Goal: Use online tool/utility: Utilize a website feature to perform a specific function

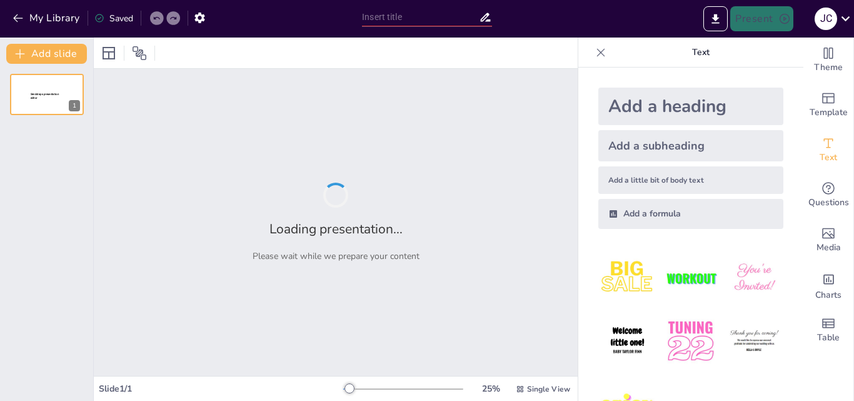
type input "Reflexiones sobre Prácticas Educativas en la Enseñanza Infantil"
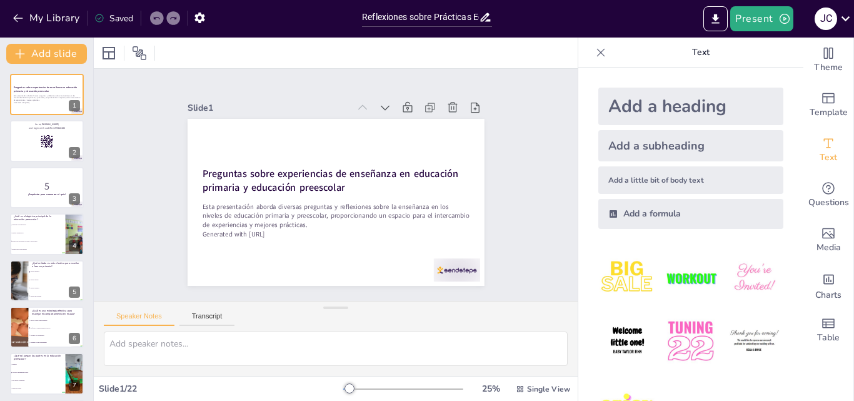
checkbox input "true"
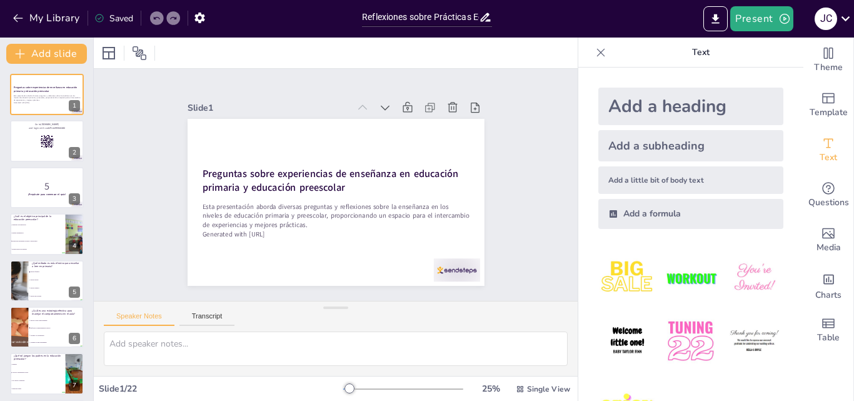
checkbox input "true"
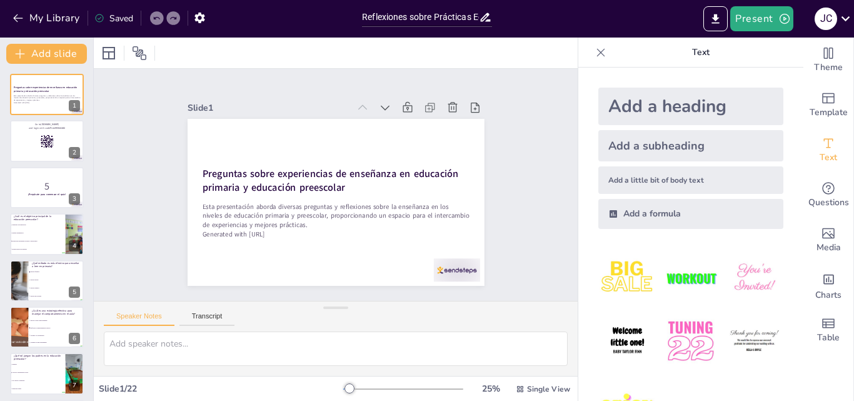
checkbox input "true"
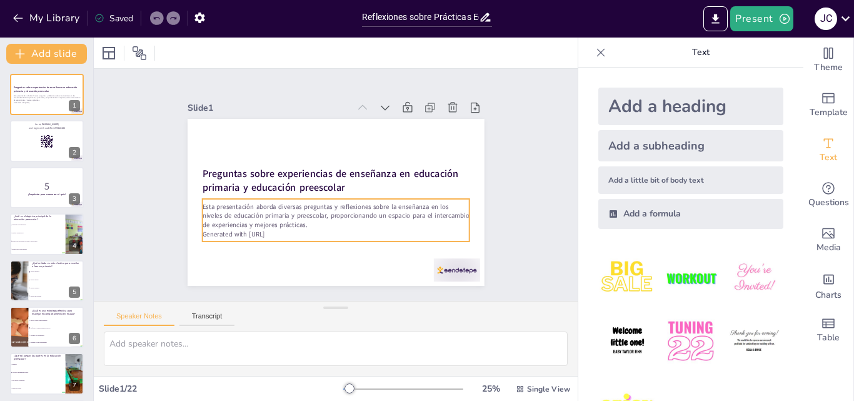
checkbox input "true"
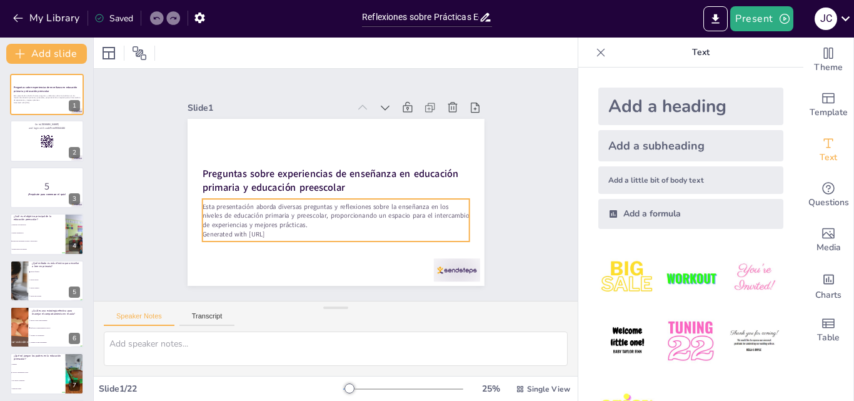
checkbox input "true"
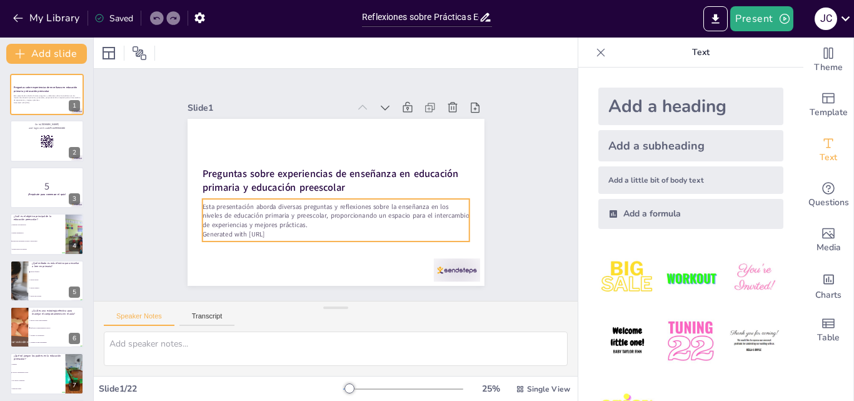
checkbox input "true"
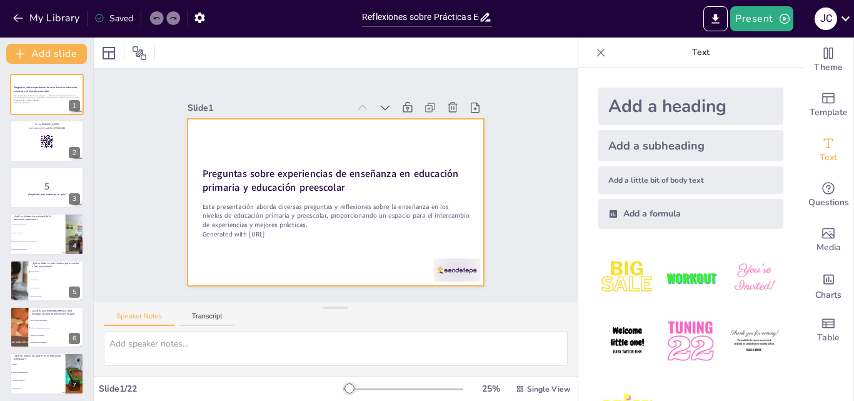
checkbox input "true"
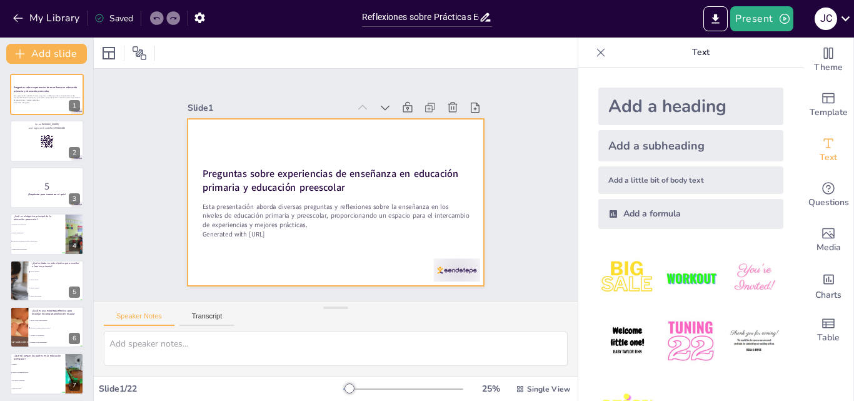
checkbox input "true"
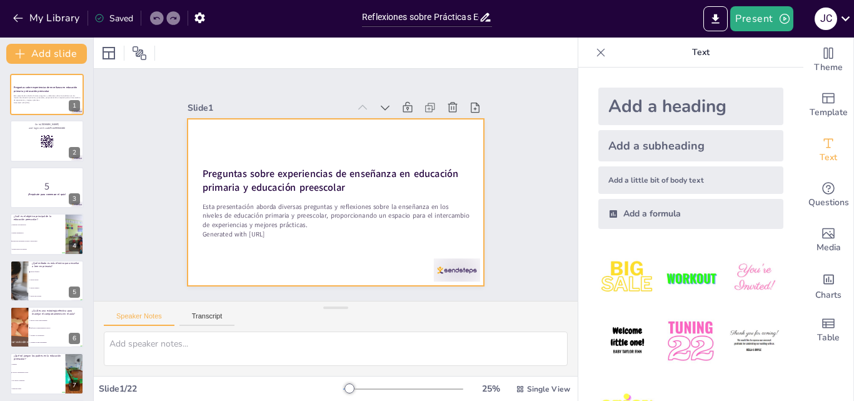
checkbox input "true"
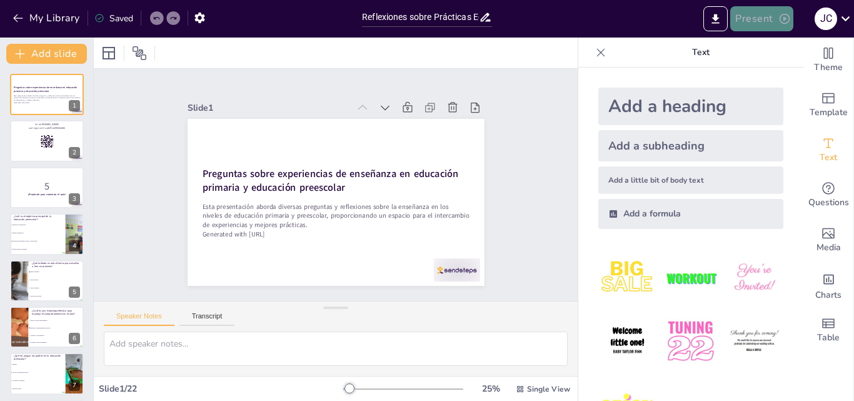
click at [758, 14] on button "Present" at bounding box center [761, 18] width 63 height 25
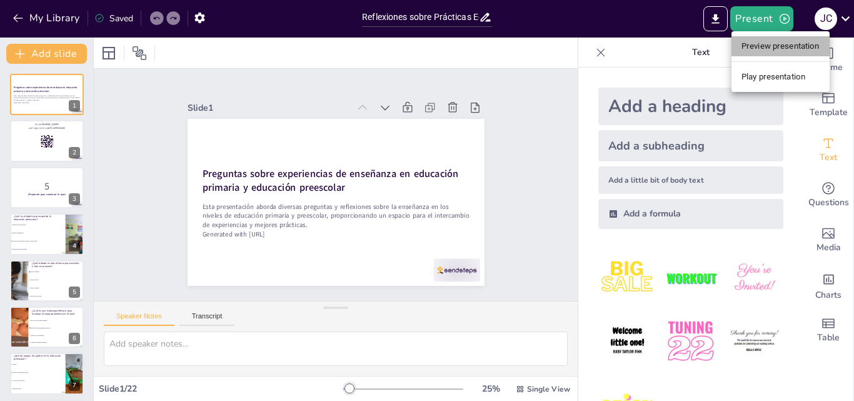
click at [777, 49] on li "Preview presentation" at bounding box center [781, 46] width 98 height 20
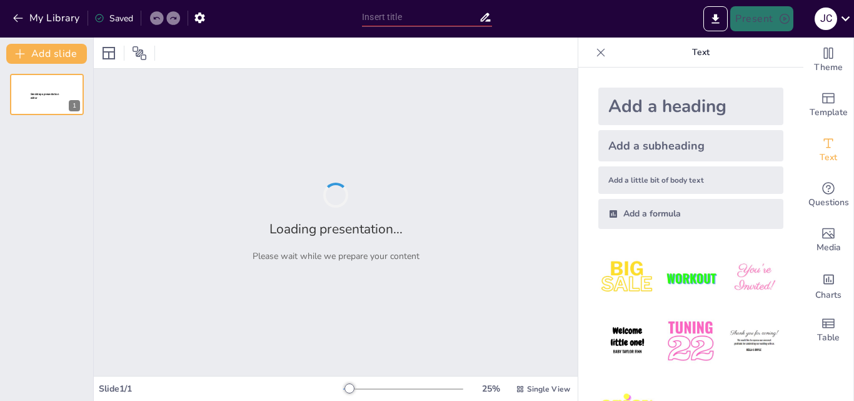
type input "Reflexiones sobre Prácticas Educativas en la Enseñanza Infantil"
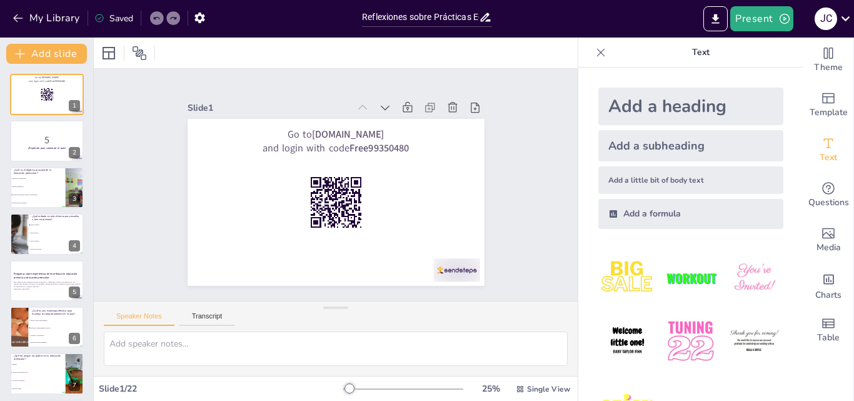
checkbox input "true"
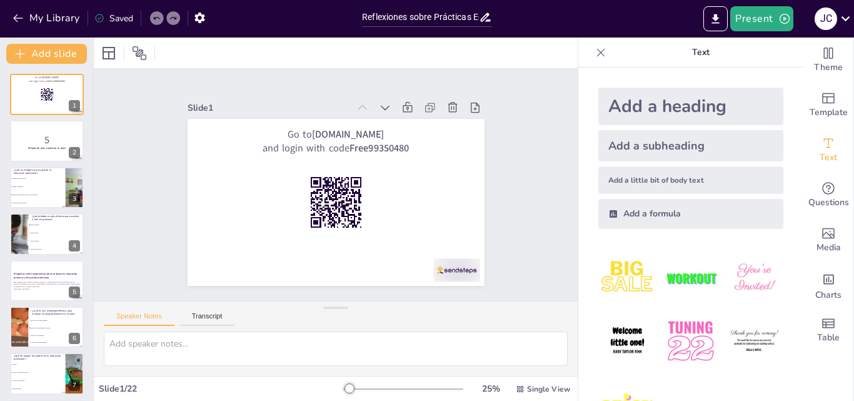
checkbox input "true"
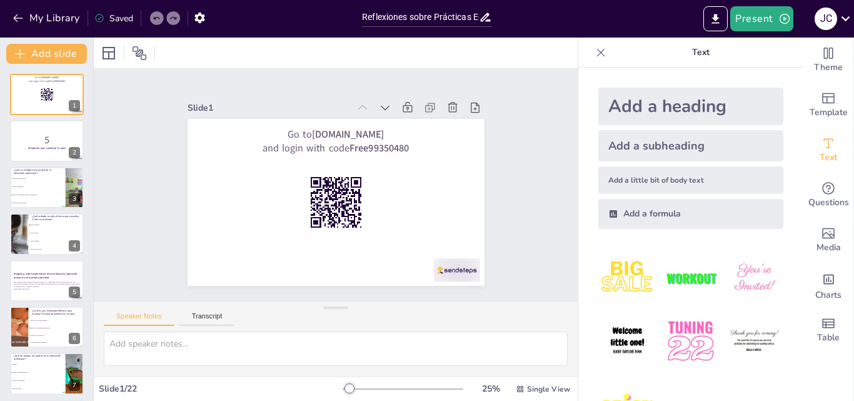
checkbox input "true"
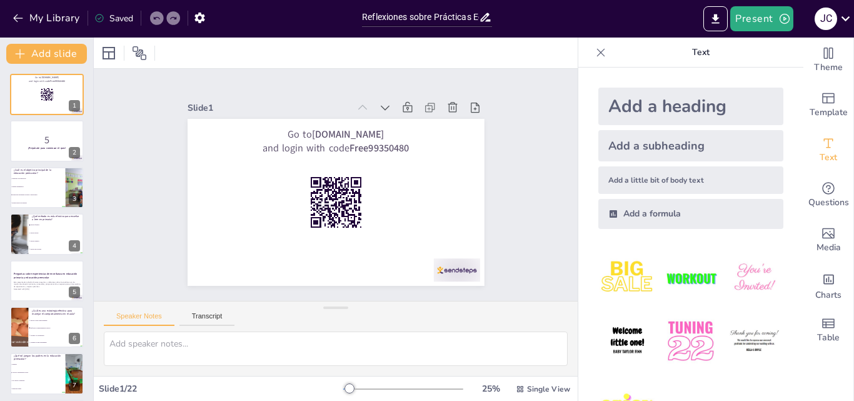
checkbox input "true"
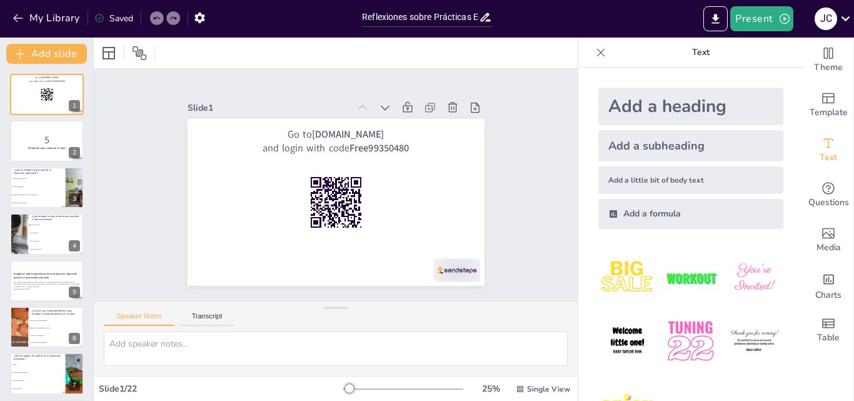
checkbox input "true"
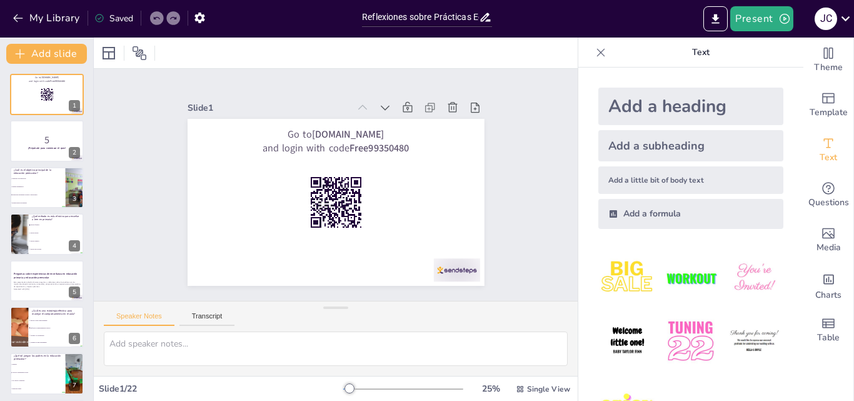
checkbox input "true"
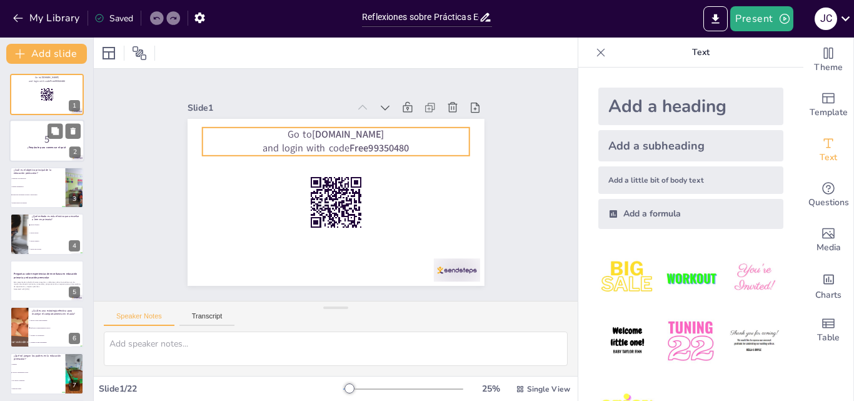
checkbox input "true"
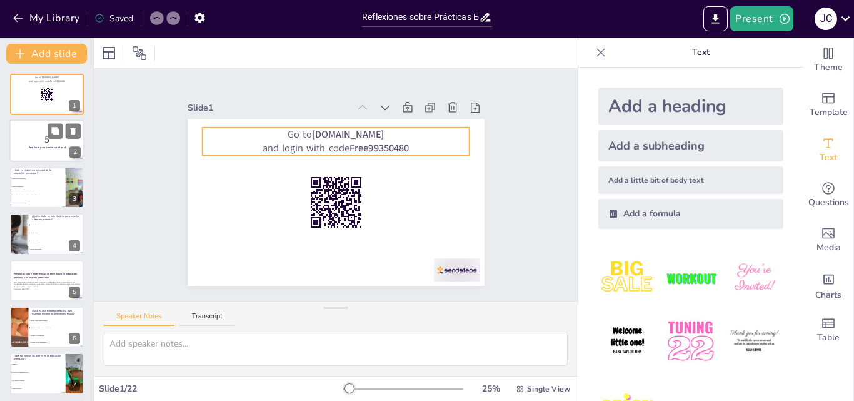
checkbox input "true"
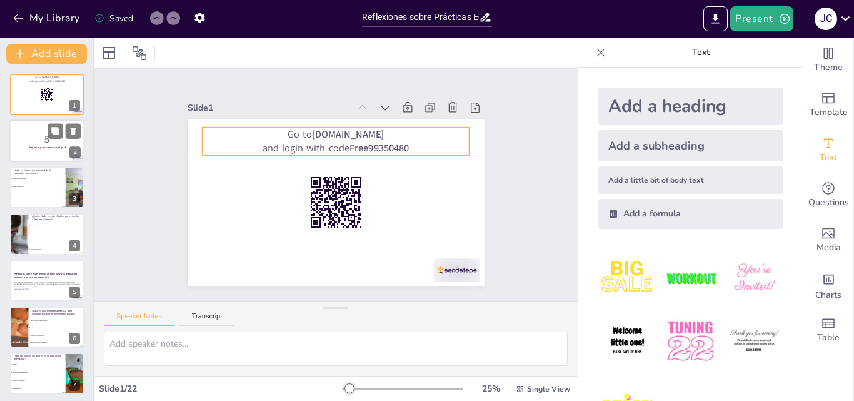
checkbox input "true"
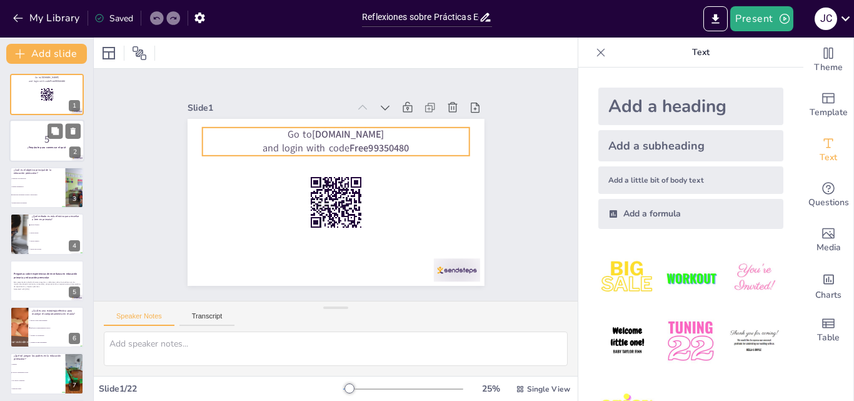
checkbox input "true"
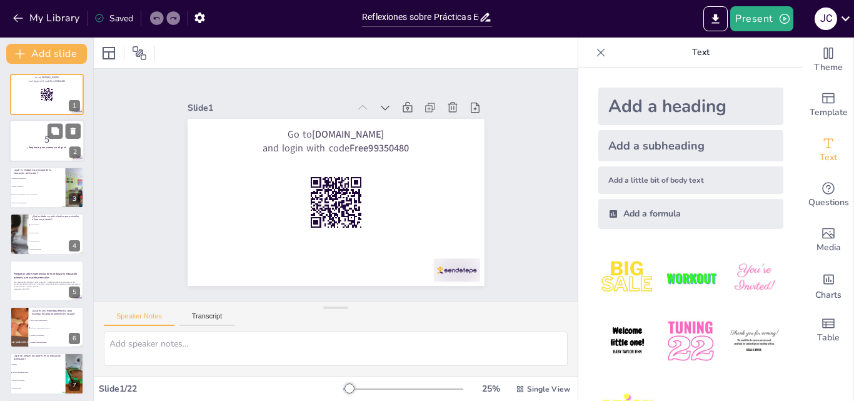
checkbox input "true"
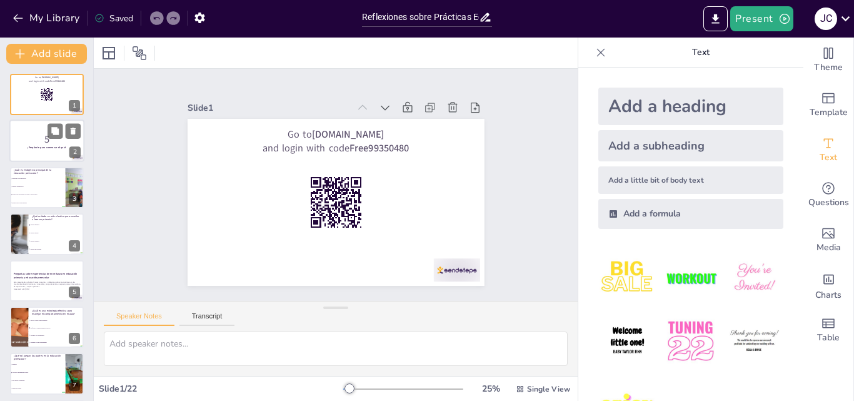
checkbox input "true"
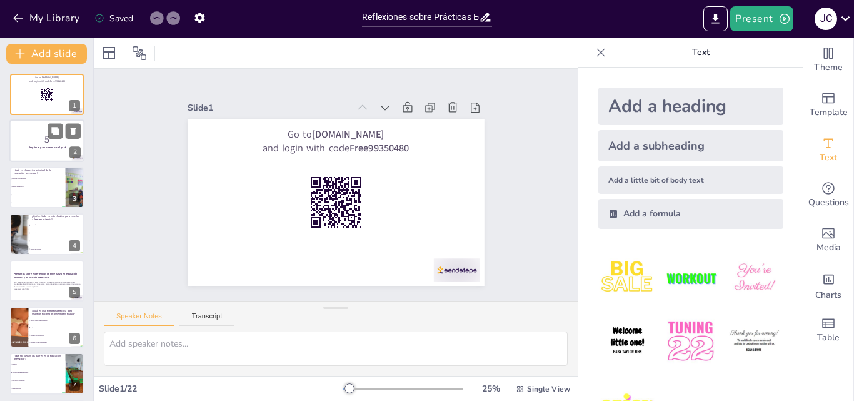
checkbox input "true"
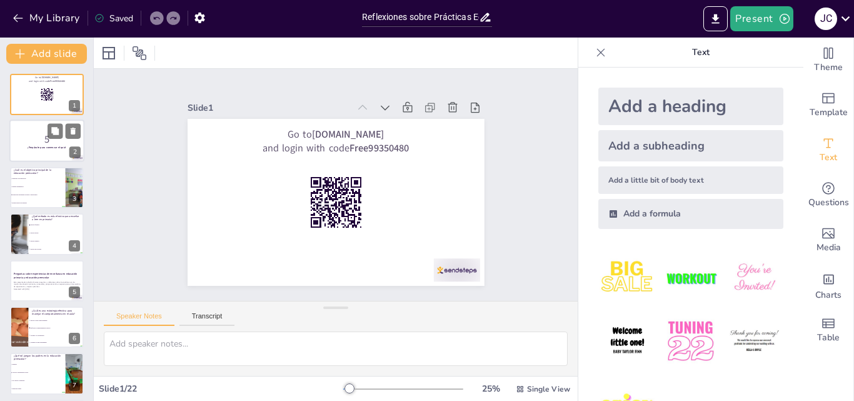
checkbox input "true"
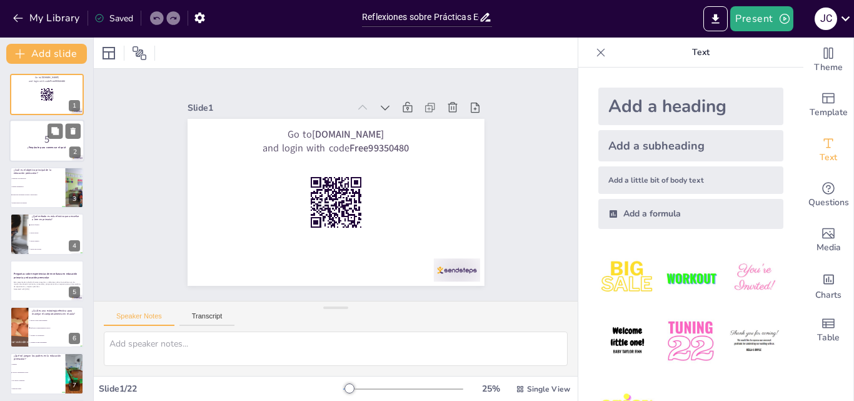
checkbox input "true"
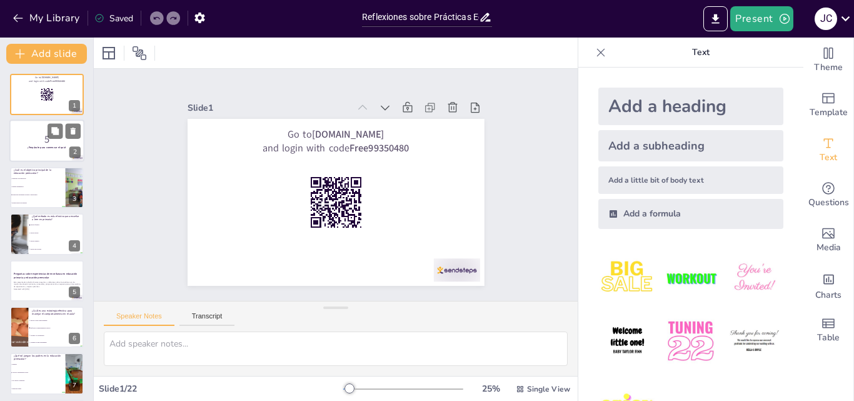
checkbox input "true"
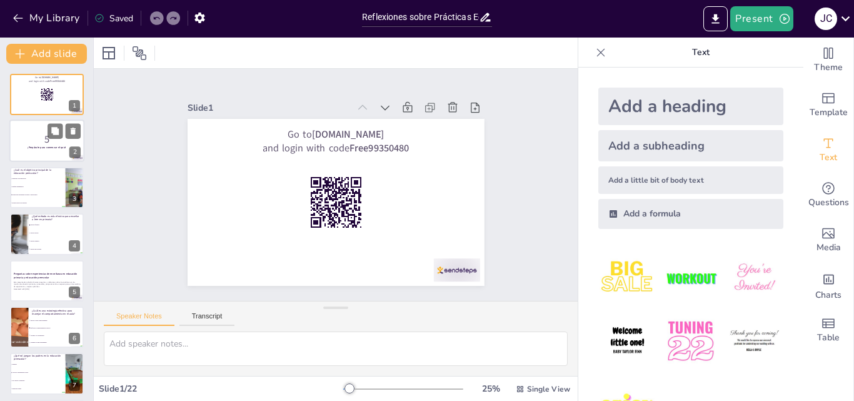
checkbox input "true"
click at [42, 144] on p "5" at bounding box center [47, 140] width 68 height 14
checkbox input "true"
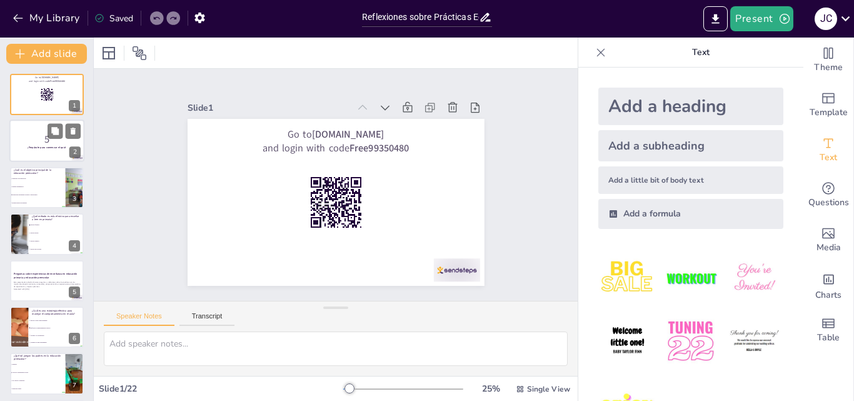
checkbox input "true"
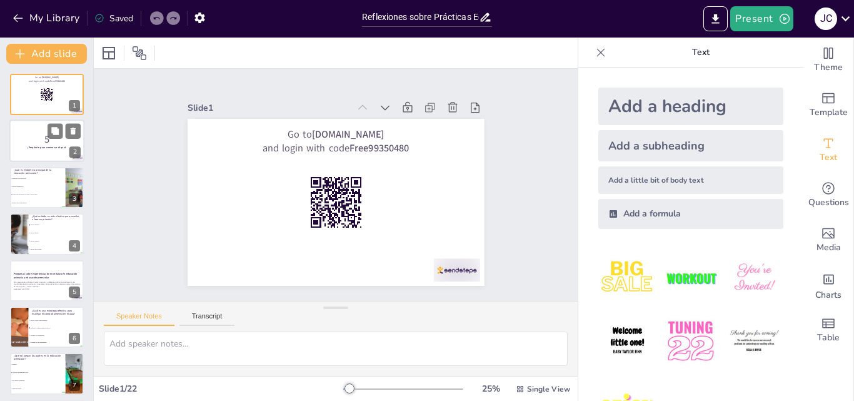
checkbox input "true"
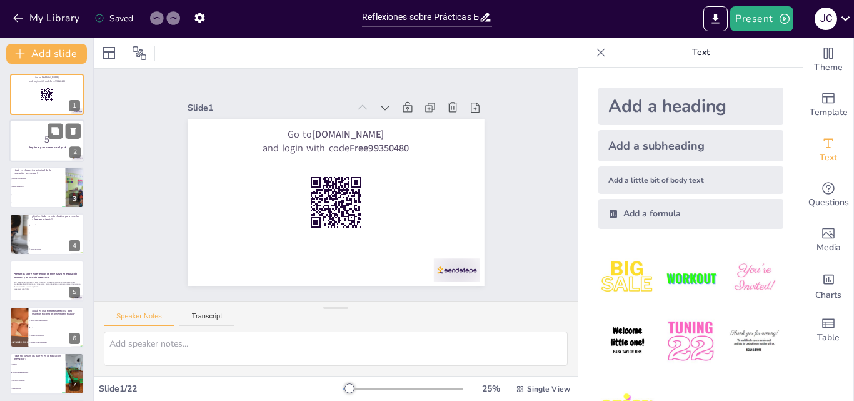
checkbox input "true"
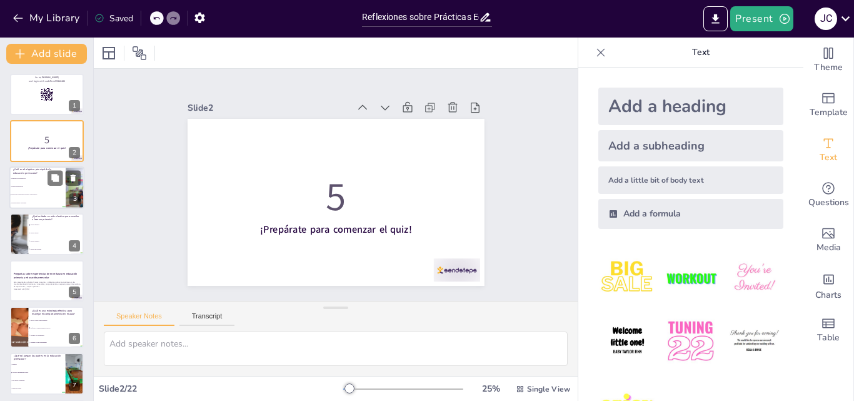
checkbox input "true"
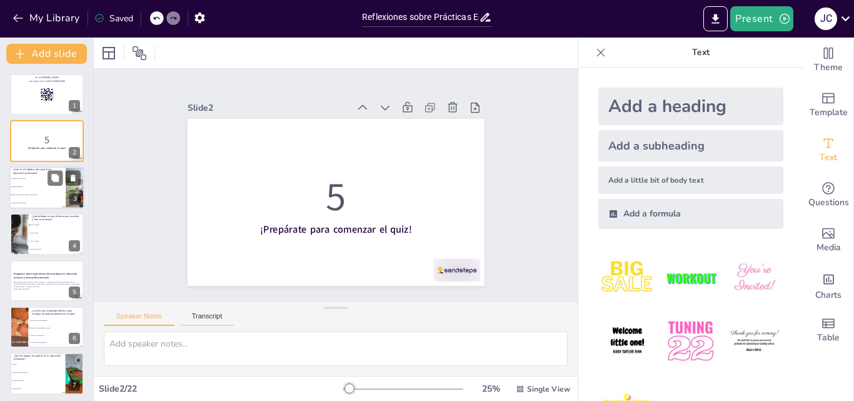
checkbox input "true"
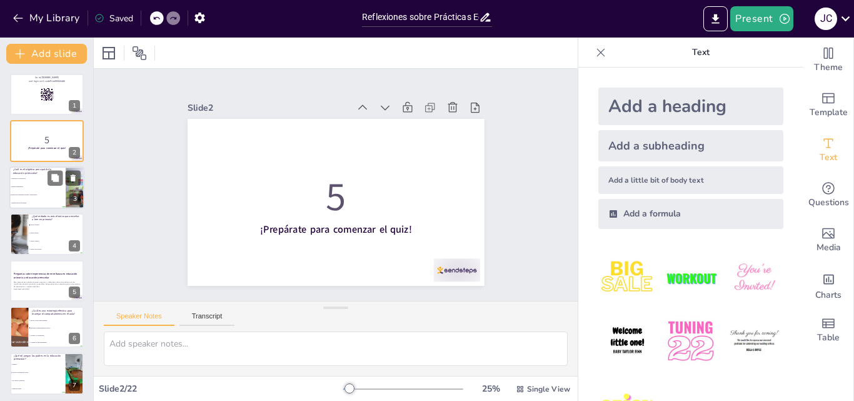
checkbox input "true"
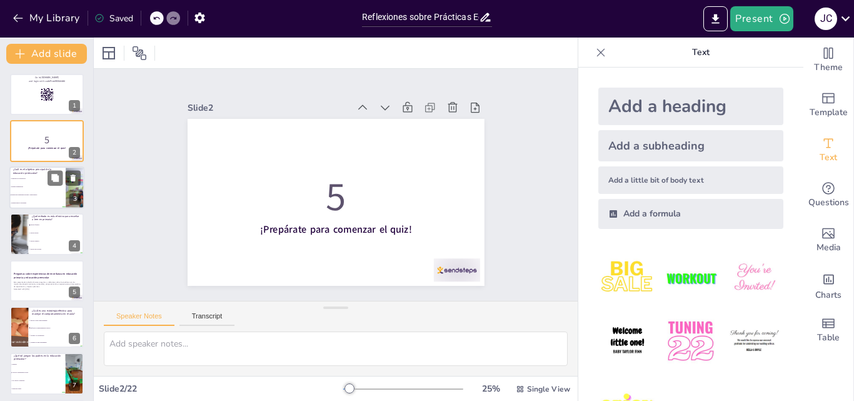
checkbox input "true"
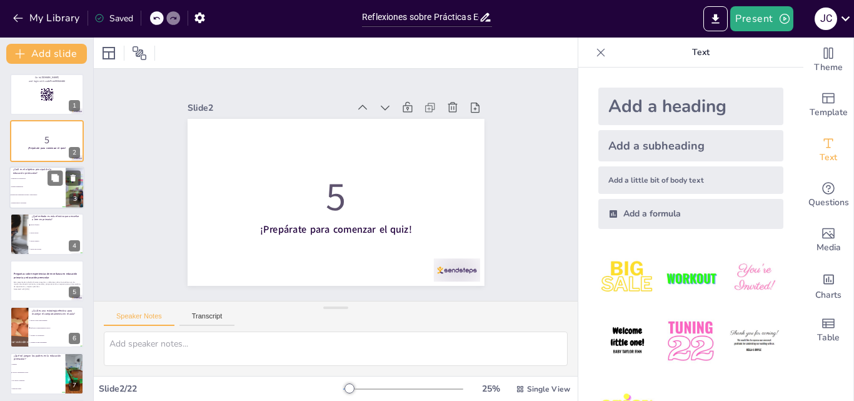
checkbox input "true"
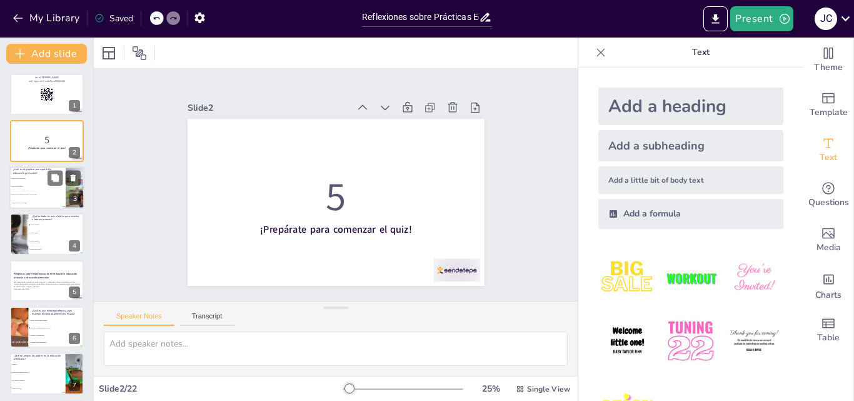
checkbox input "true"
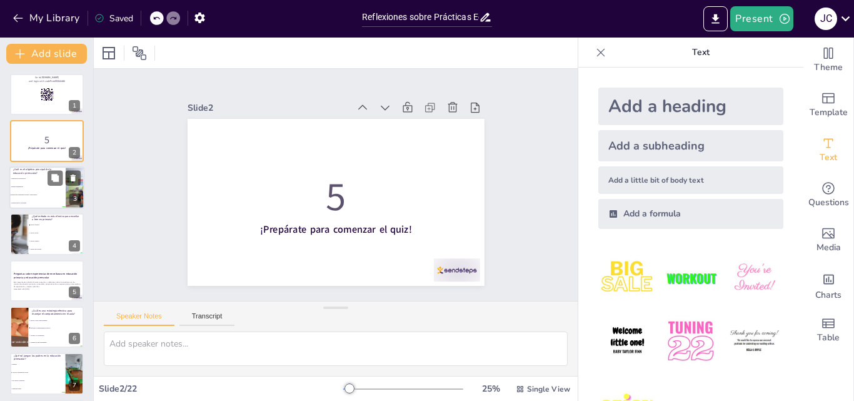
checkbox input "true"
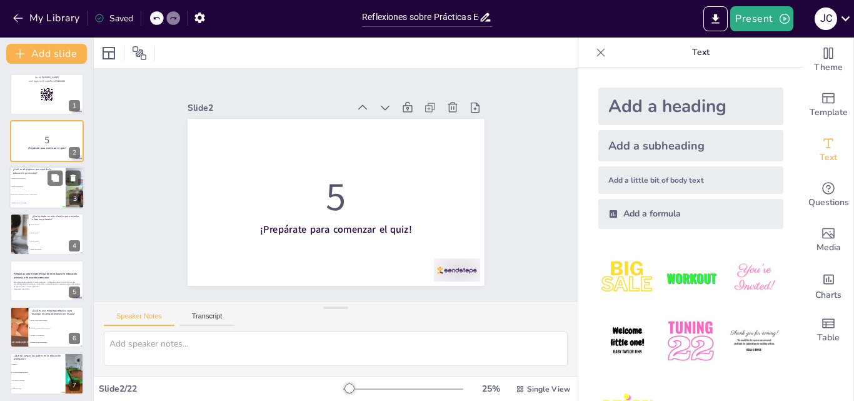
checkbox input "true"
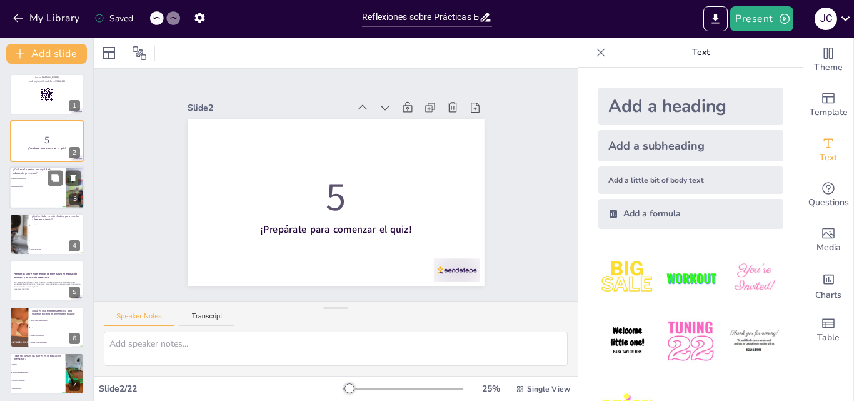
checkbox input "true"
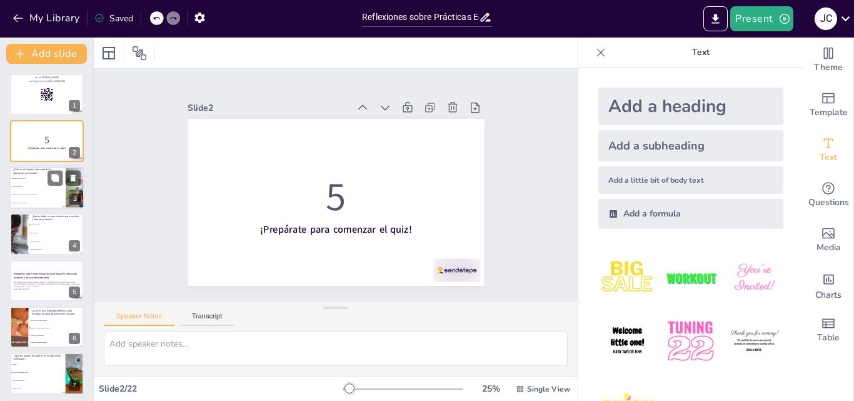
checkbox input "true"
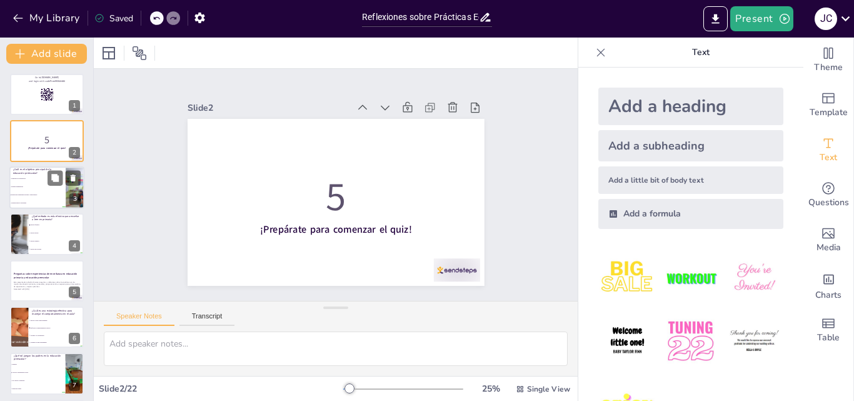
checkbox input "true"
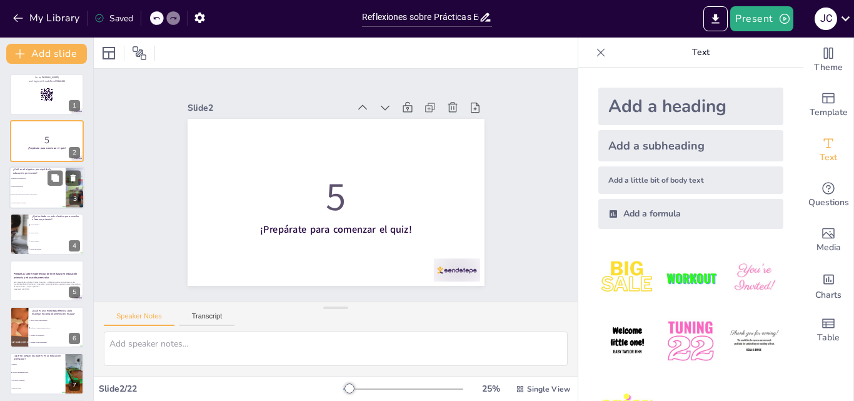
checkbox input "true"
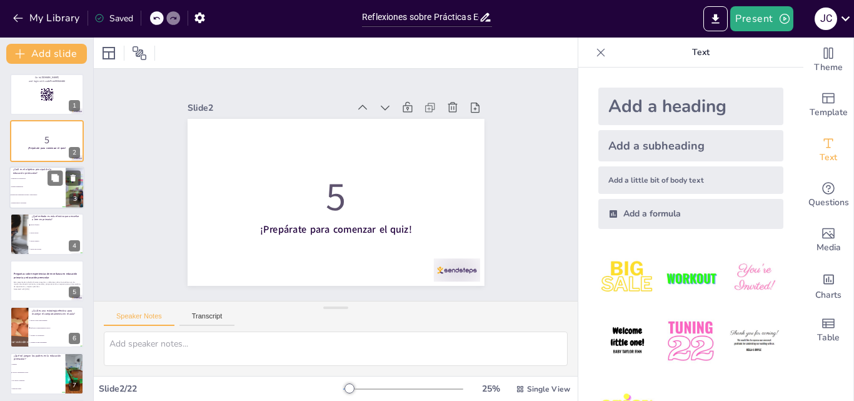
checkbox input "true"
click at [42, 187] on span "Enseñar matemáticas" at bounding box center [38, 187] width 54 height 2
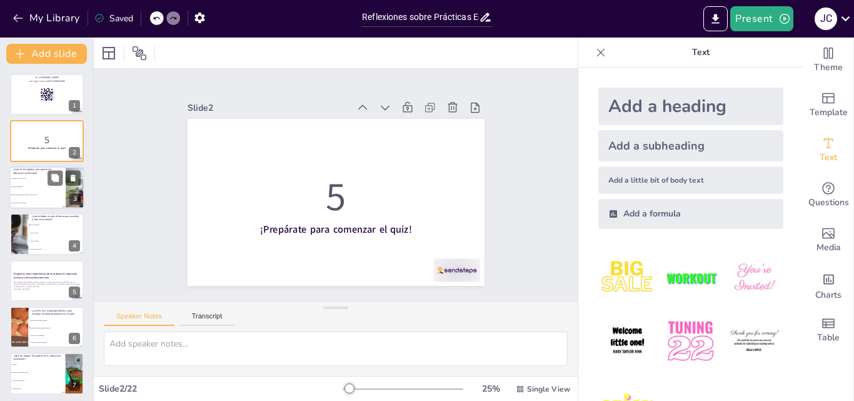
type textarea "El objetivo principal de la educación preescolar es desarrollar habilidades soc…"
checkbox input "true"
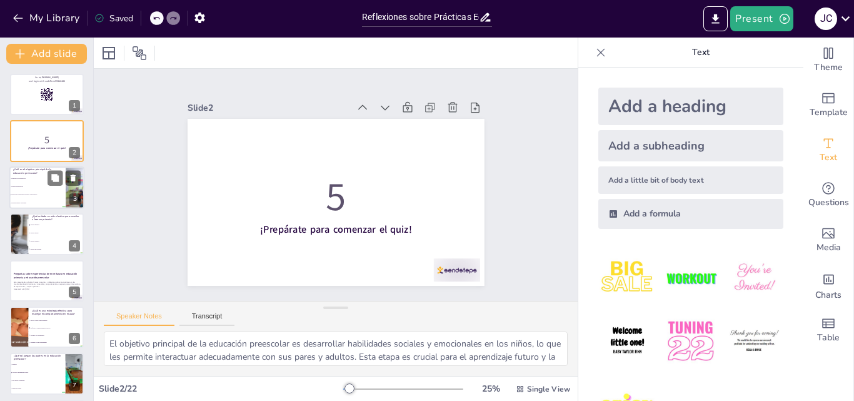
checkbox input "true"
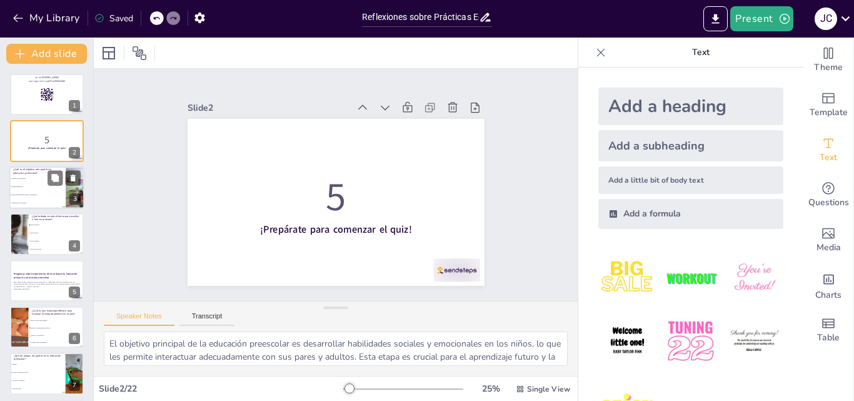
checkbox input "true"
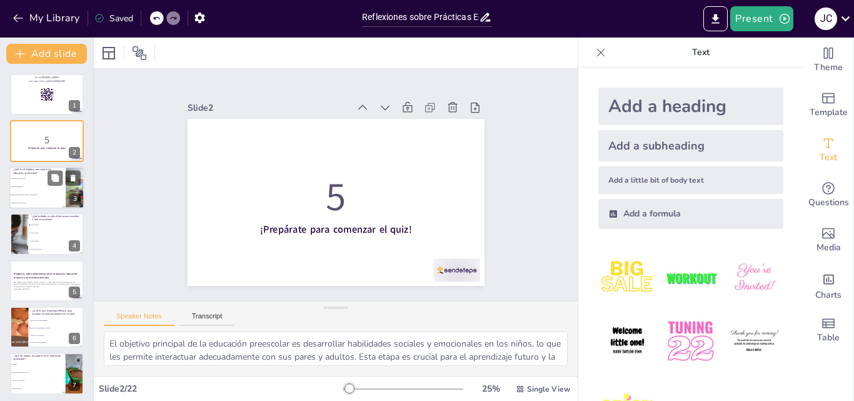
checkbox input "true"
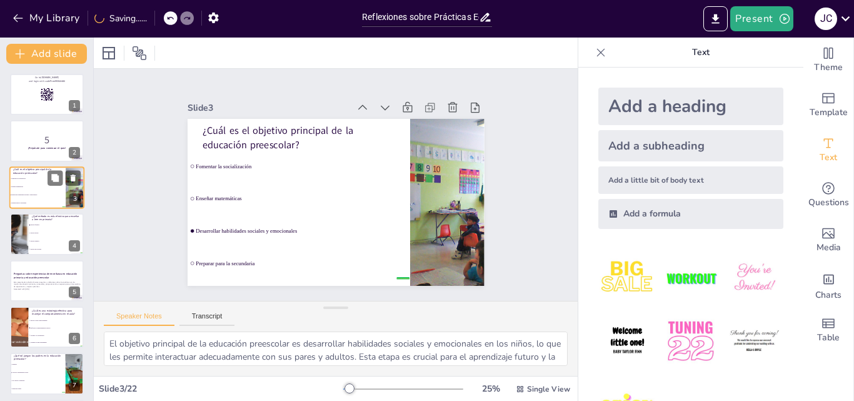
checkbox input "true"
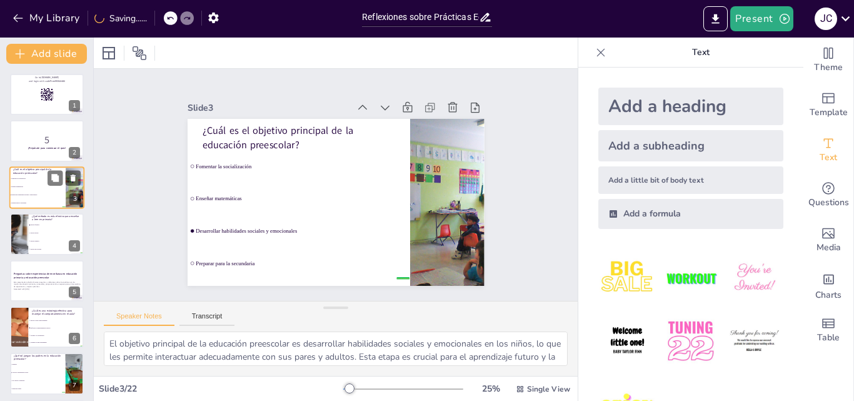
checkbox input "true"
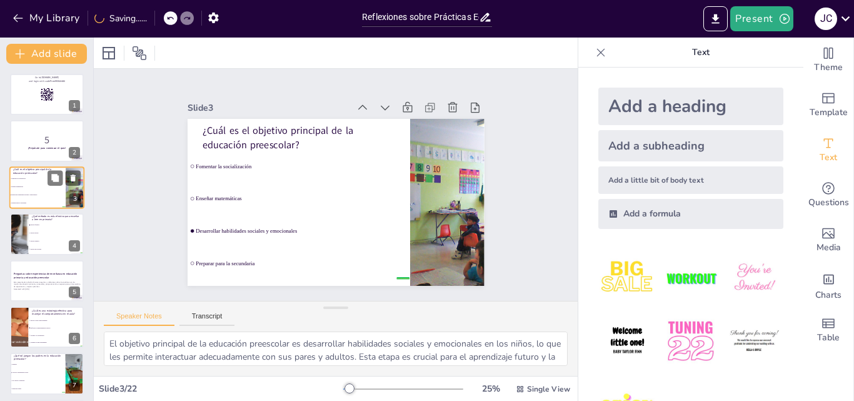
checkbox input "true"
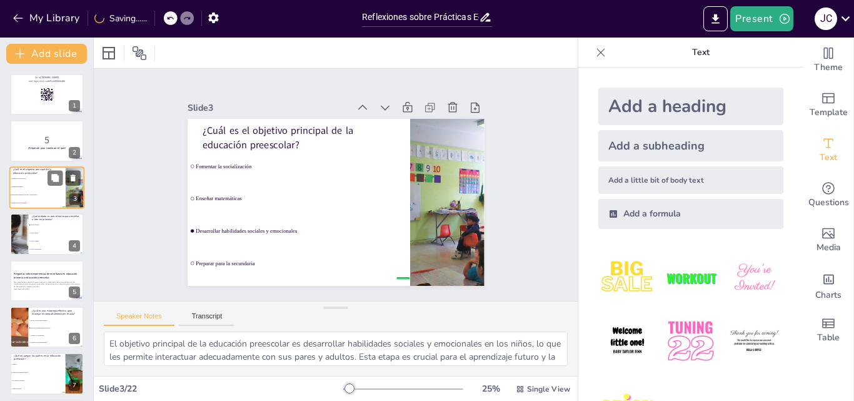
checkbox input "true"
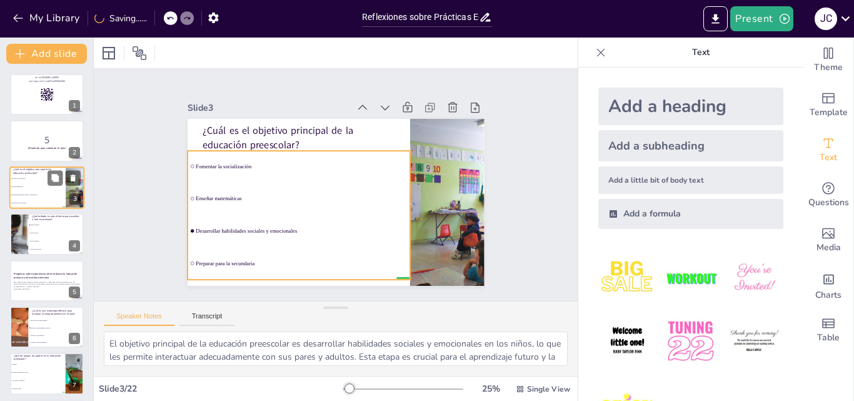
checkbox input "true"
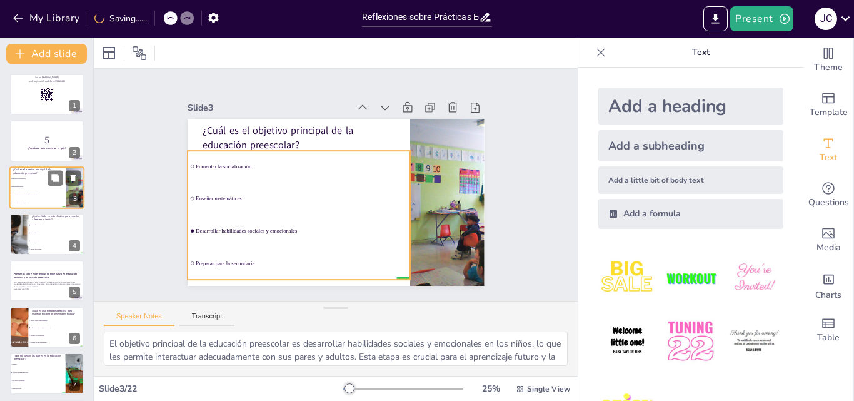
checkbox input "true"
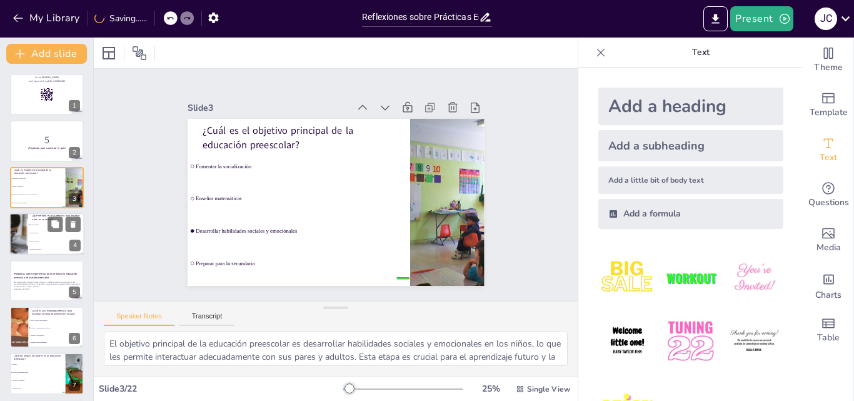
click at [47, 230] on li "Método global" at bounding box center [56, 233] width 56 height 8
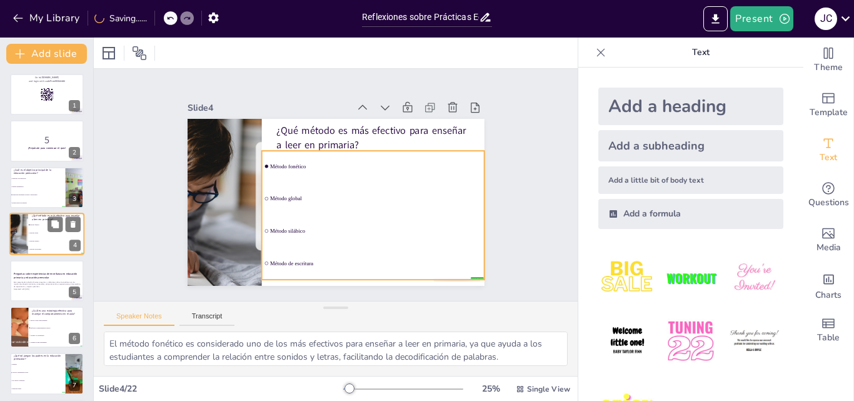
scroll to position [2, 0]
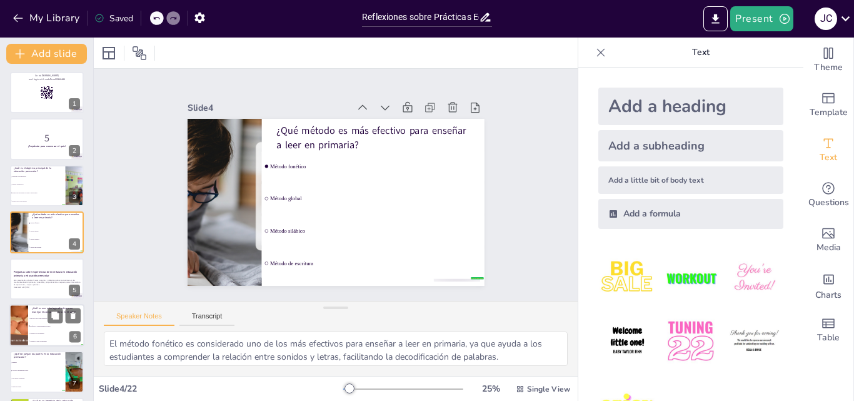
click at [47, 313] on p "¿Cuál es una estrategia efectiva para manejar el comportamiento en el aula?" at bounding box center [56, 309] width 49 height 7
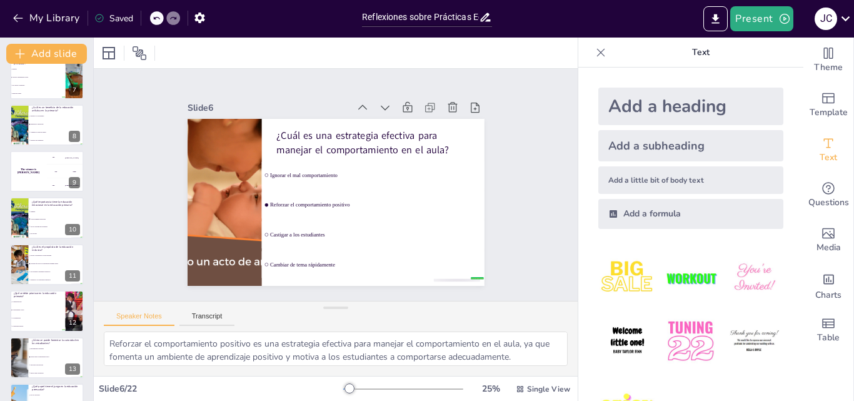
scroll to position [310, 0]
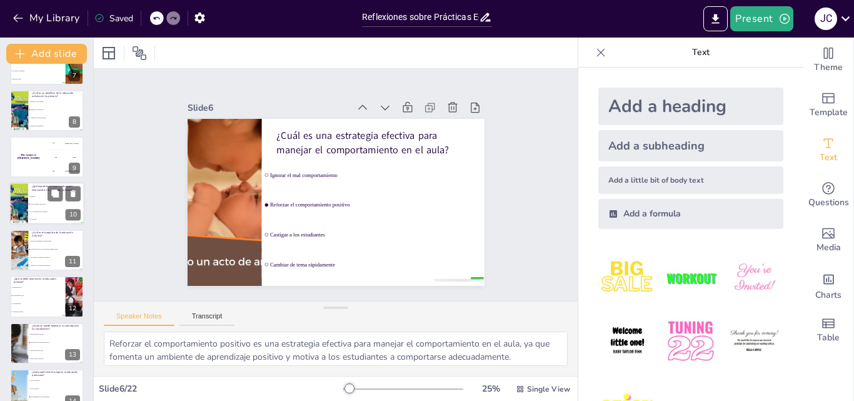
click at [38, 203] on span "Ayuda a manejar emociones" at bounding box center [57, 204] width 54 height 2
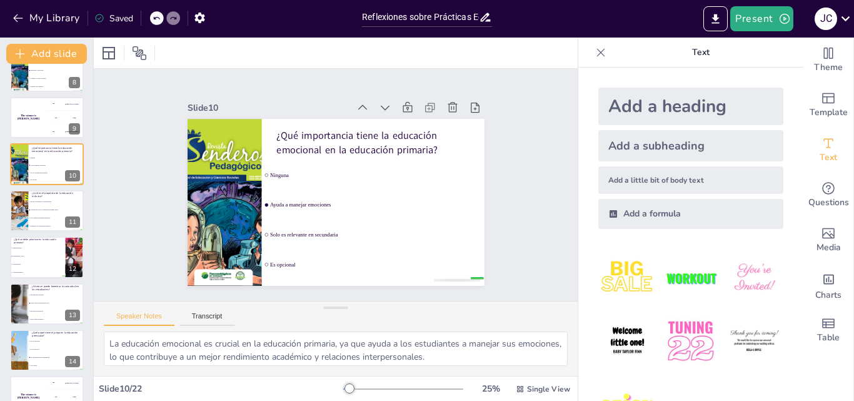
scroll to position [353, 0]
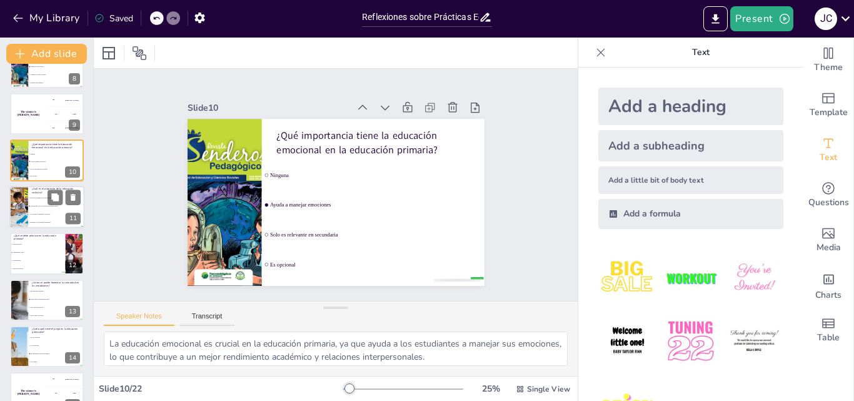
click at [29, 211] on li "Solo atender a estudiantes talentosos" at bounding box center [56, 214] width 56 height 8
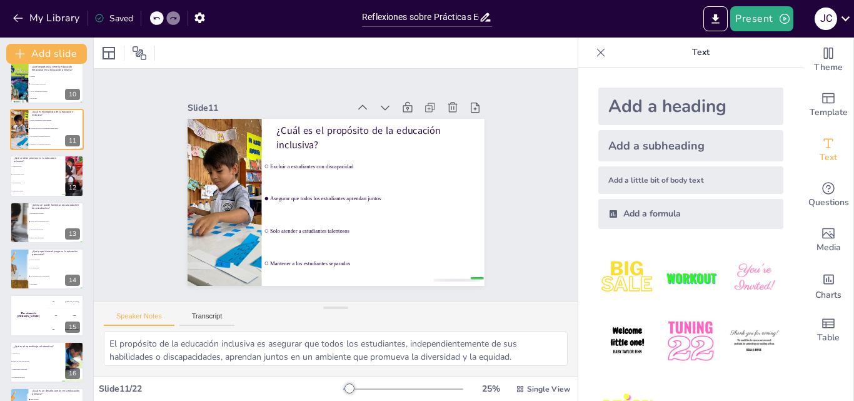
scroll to position [441, 0]
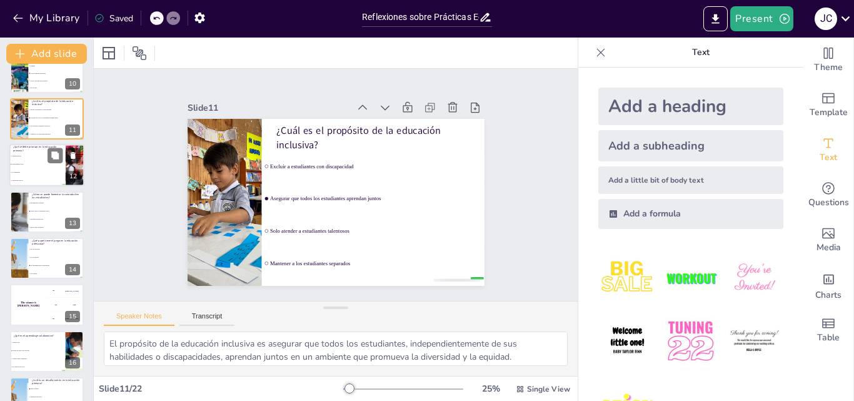
click at [33, 167] on li "El pensamiento crítico" at bounding box center [37, 165] width 56 height 8
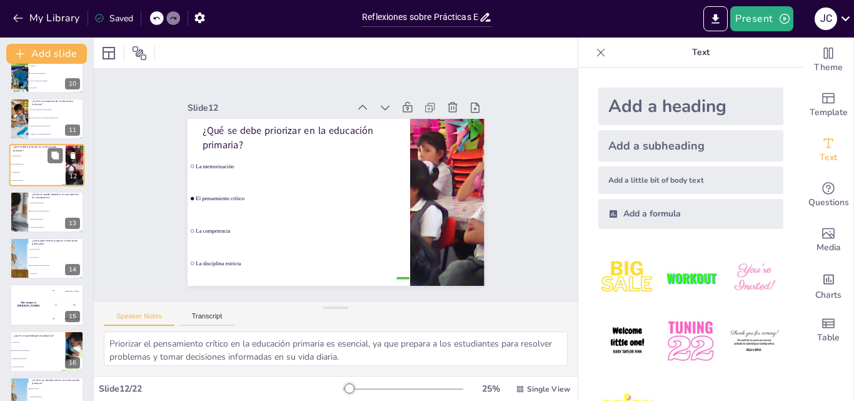
scroll to position [374, 0]
